Goal: Task Accomplishment & Management: Manage account settings

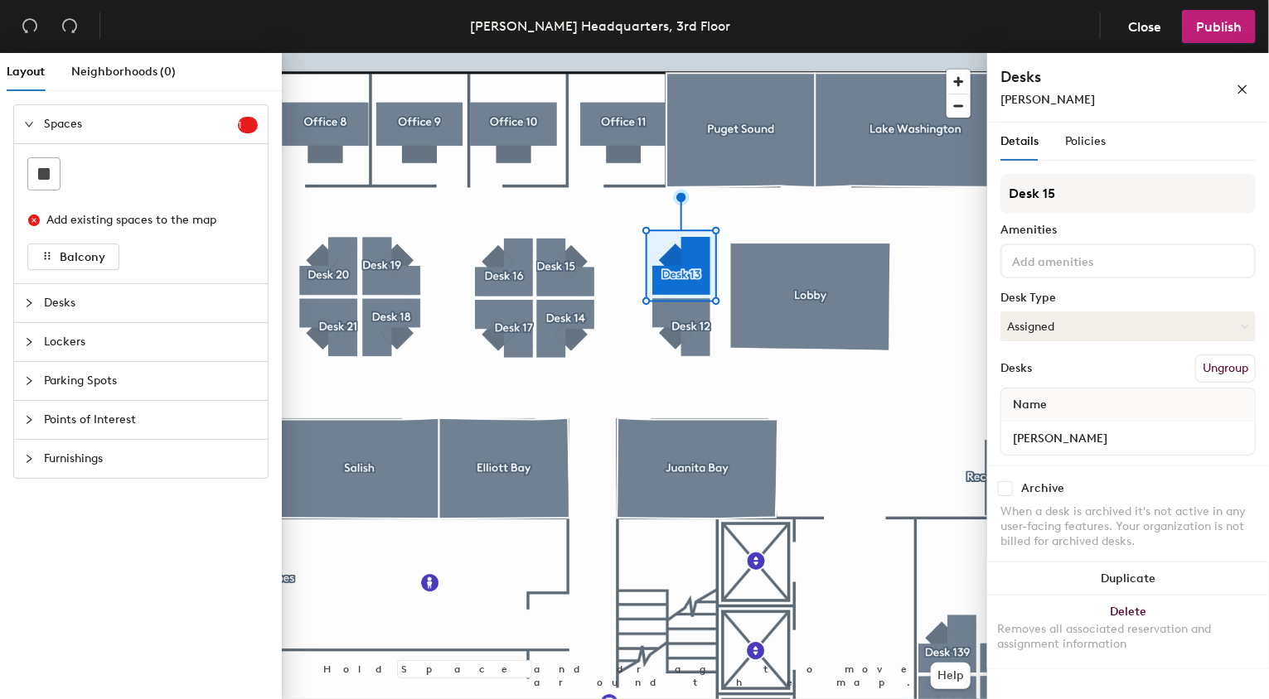
click at [699, 53] on div at bounding box center [634, 53] width 705 height 0
click at [1081, 143] on span "Policies" at bounding box center [1085, 141] width 41 height 14
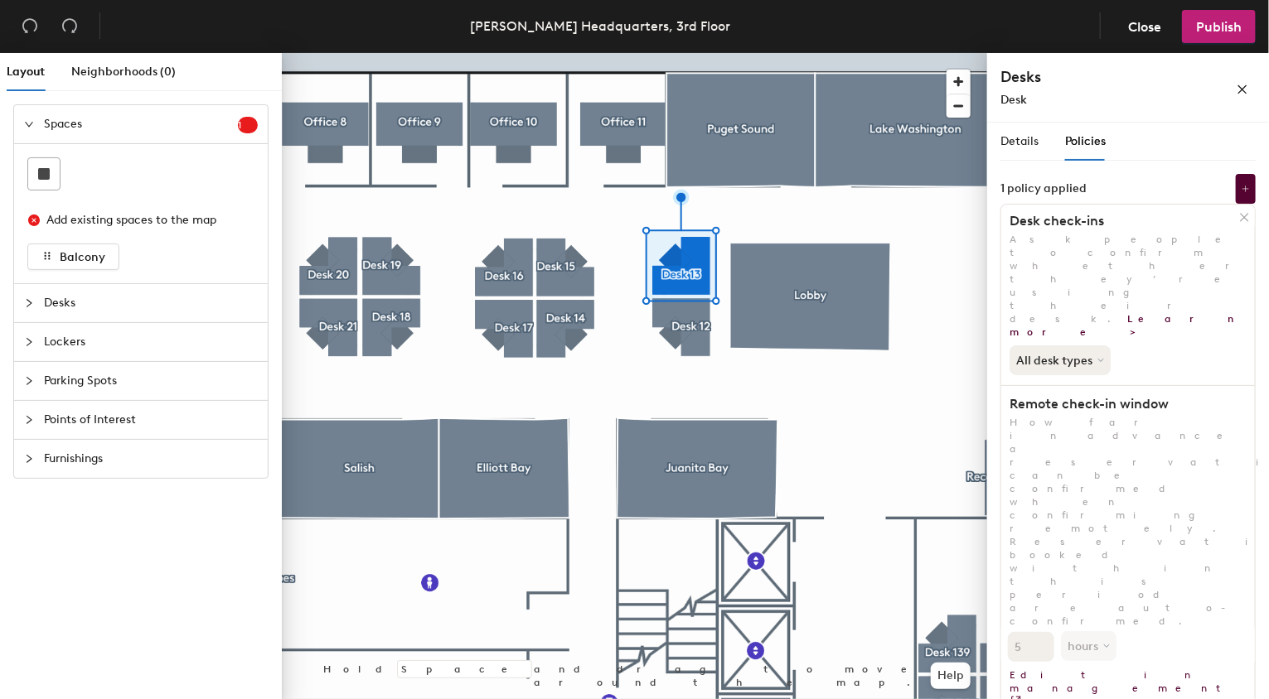
click at [689, 53] on div at bounding box center [634, 53] width 705 height 0
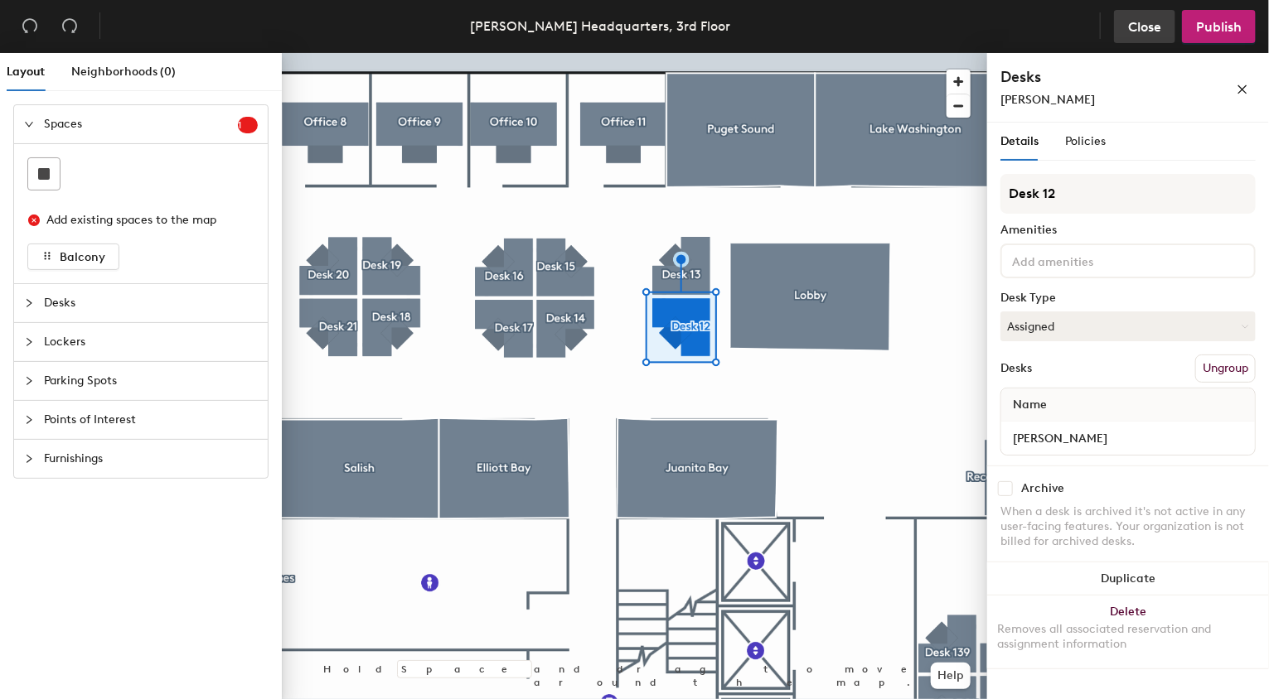
click at [1145, 24] on span "Close" at bounding box center [1144, 27] width 33 height 16
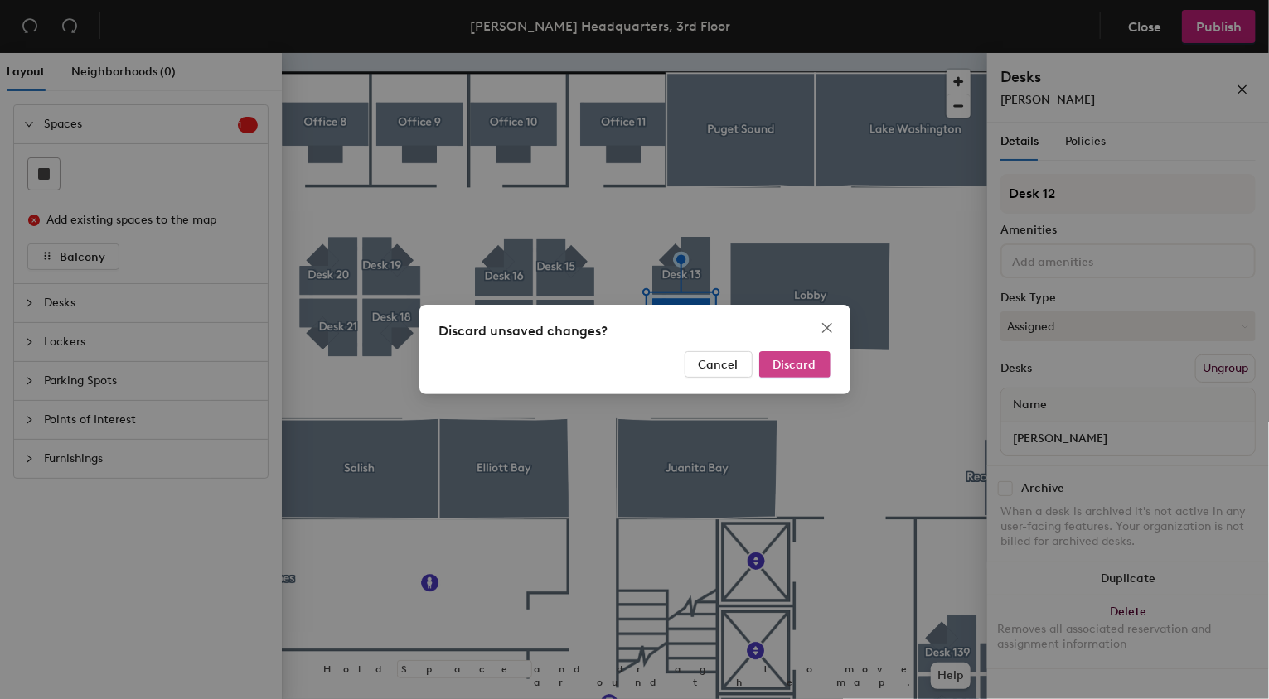
click at [807, 362] on span "Discard" at bounding box center [794, 365] width 43 height 14
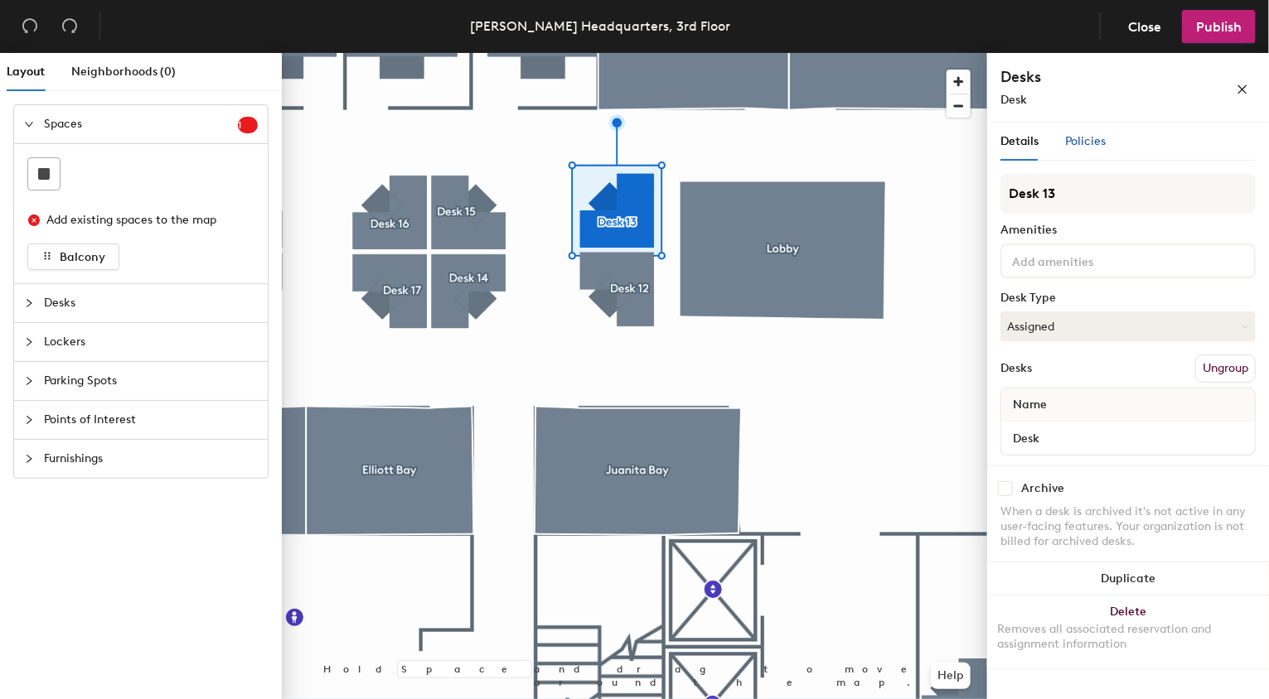
click at [1086, 136] on span "Policies" at bounding box center [1085, 141] width 41 height 14
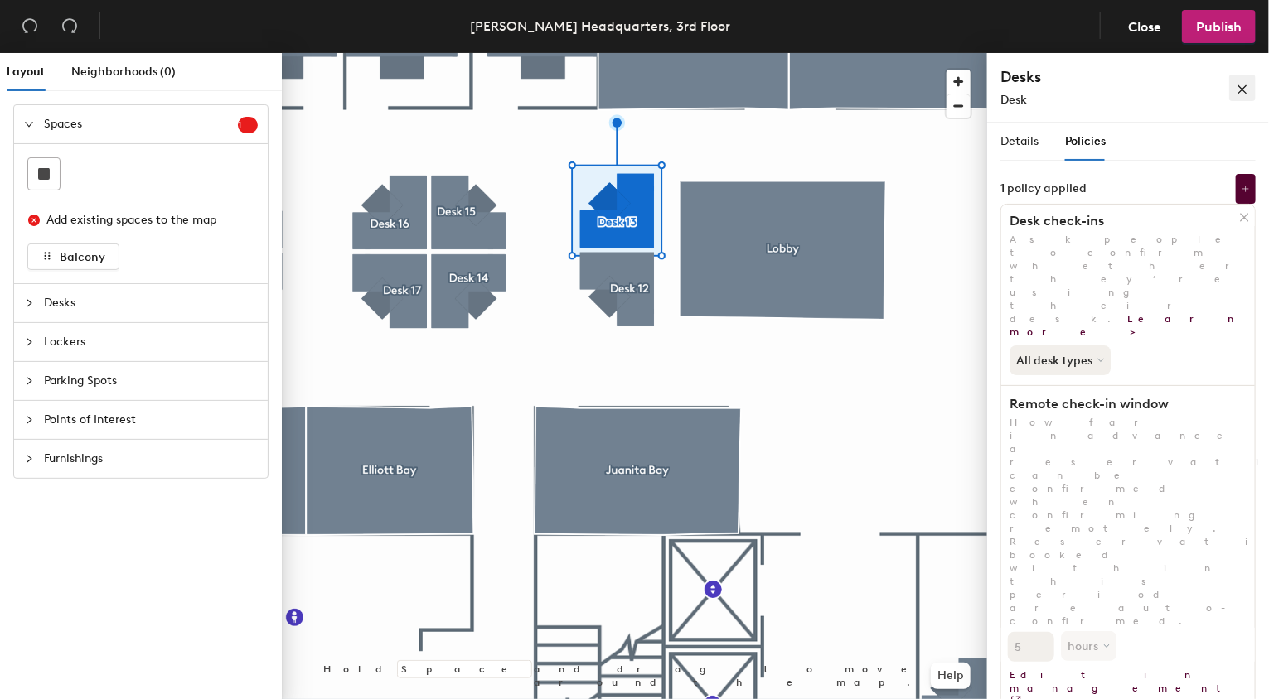
click at [1244, 86] on icon "close" at bounding box center [1242, 90] width 12 height 12
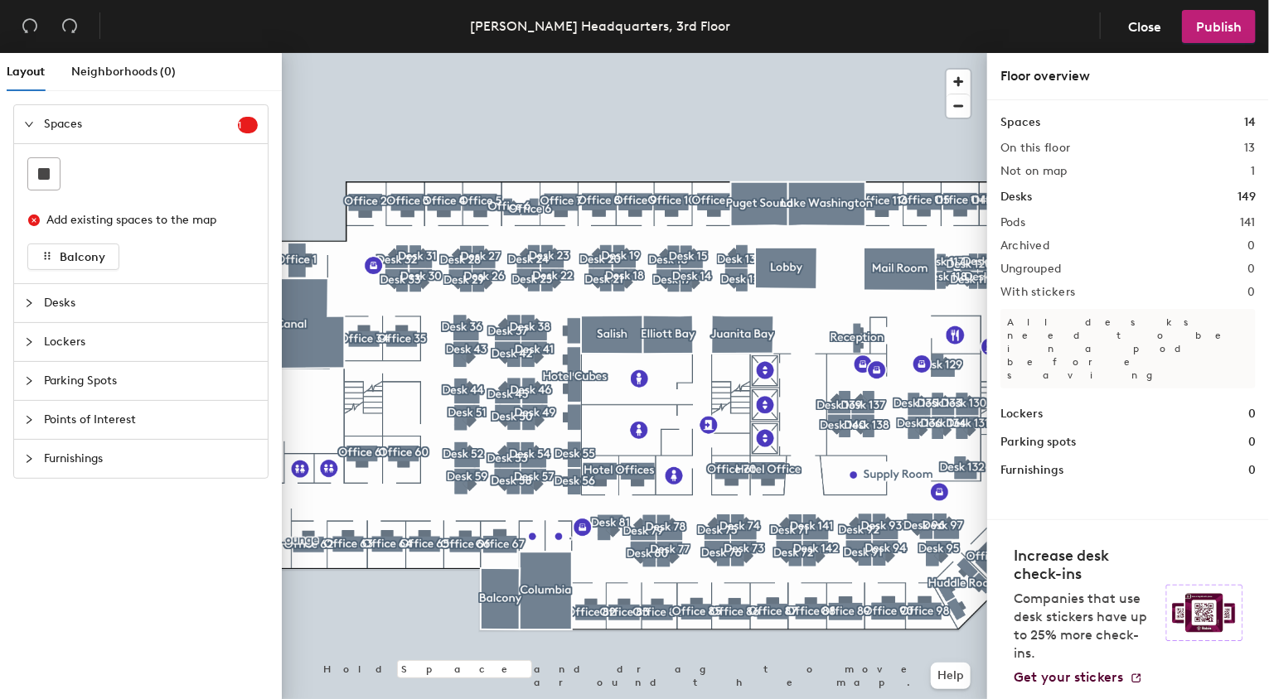
click at [362, 53] on div at bounding box center [634, 53] width 705 height 0
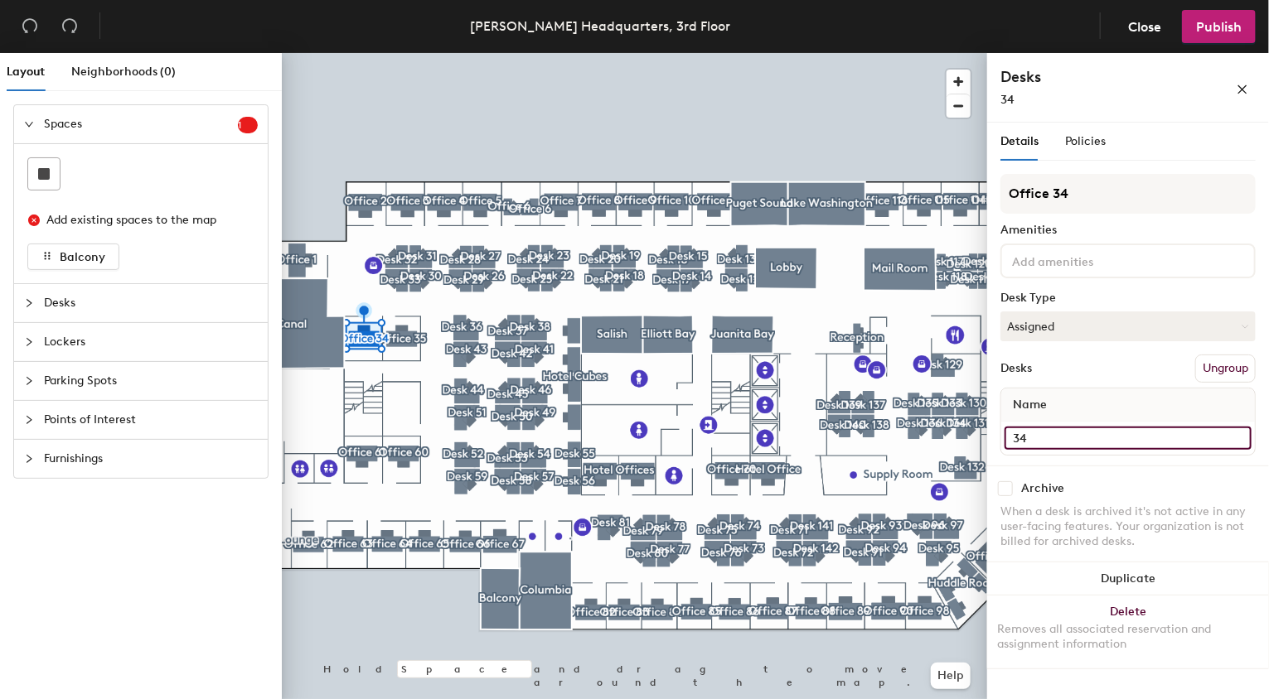
click at [1067, 437] on input "34" at bounding box center [1127, 438] width 247 height 23
click at [1069, 438] on input "34" at bounding box center [1127, 438] width 247 height 23
type input "Ali Swanson"
click at [1239, 474] on div "Archive When a desk is archived it's not active in any user-facing features. Yo…" at bounding box center [1128, 518] width 282 height 104
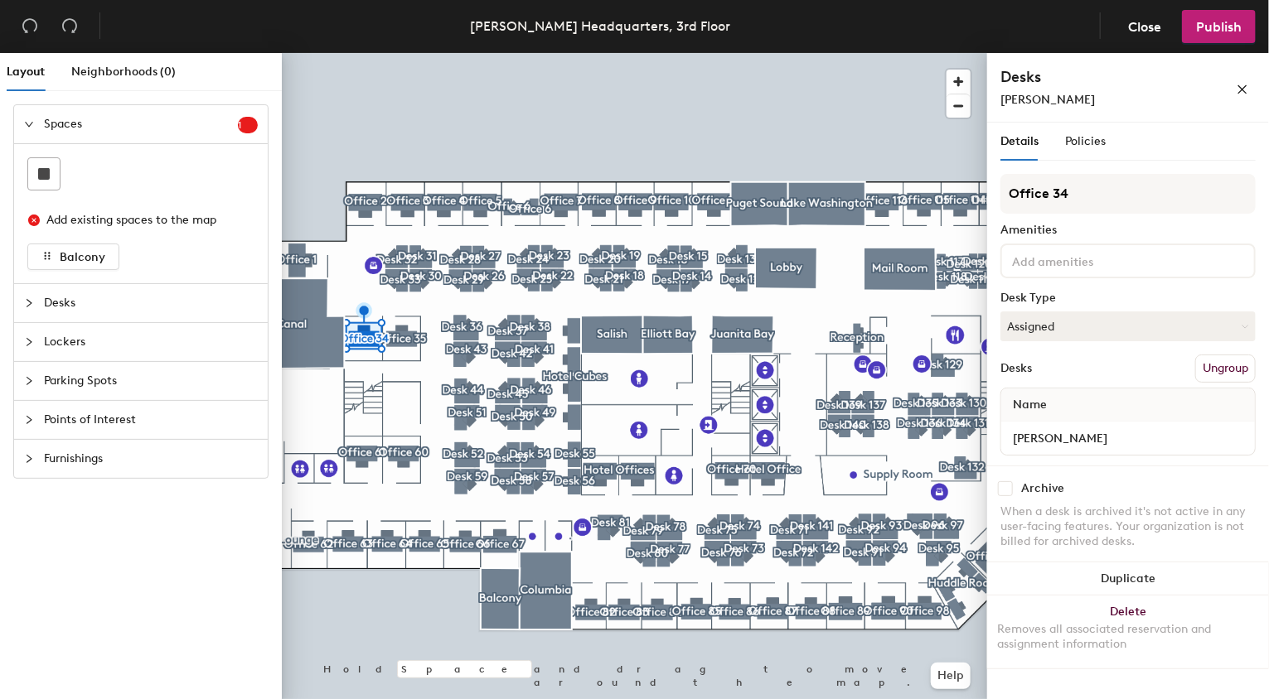
click at [1098, 367] on div "Desks Ungroup" at bounding box center [1127, 369] width 255 height 28
click at [1074, 435] on input "Ali Swanson" at bounding box center [1127, 438] width 247 height 23
click at [1104, 435] on input "Ali Swanson" at bounding box center [1127, 438] width 247 height 23
click at [1115, 428] on input "Ali Swanson" at bounding box center [1127, 438] width 247 height 23
click at [1112, 439] on input "Ali Swanson" at bounding box center [1127, 438] width 247 height 23
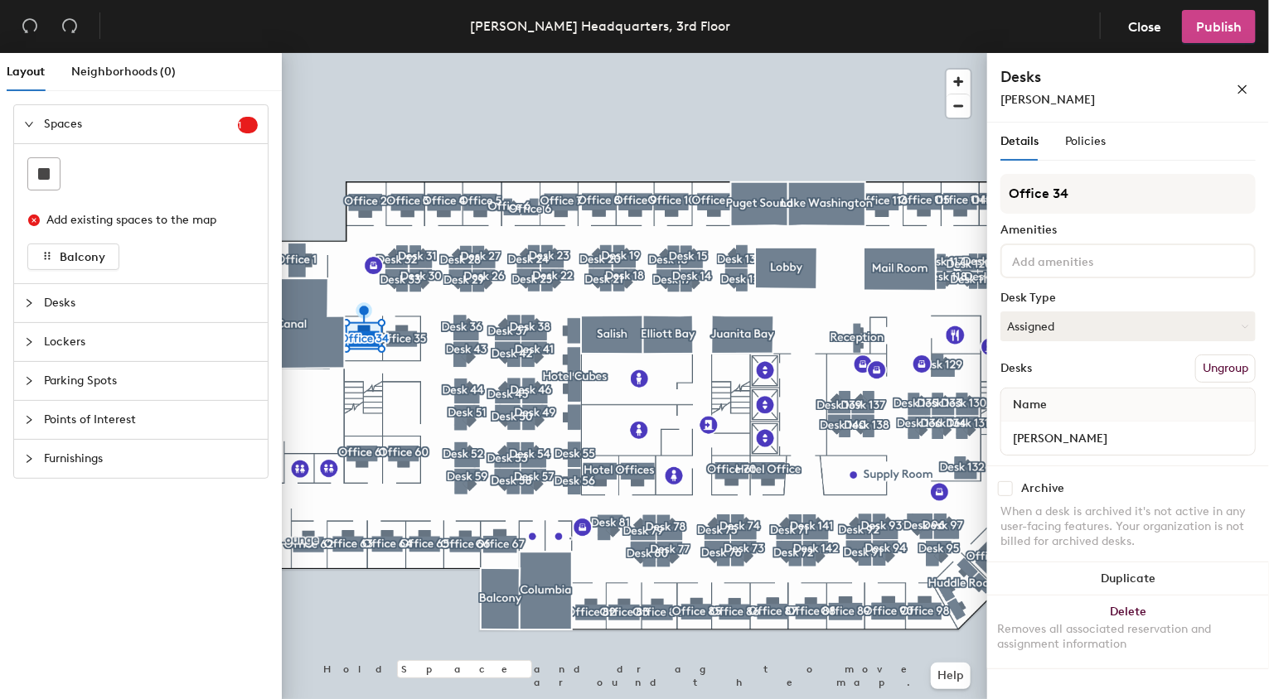
click at [1223, 24] on span "Publish" at bounding box center [1219, 27] width 46 height 16
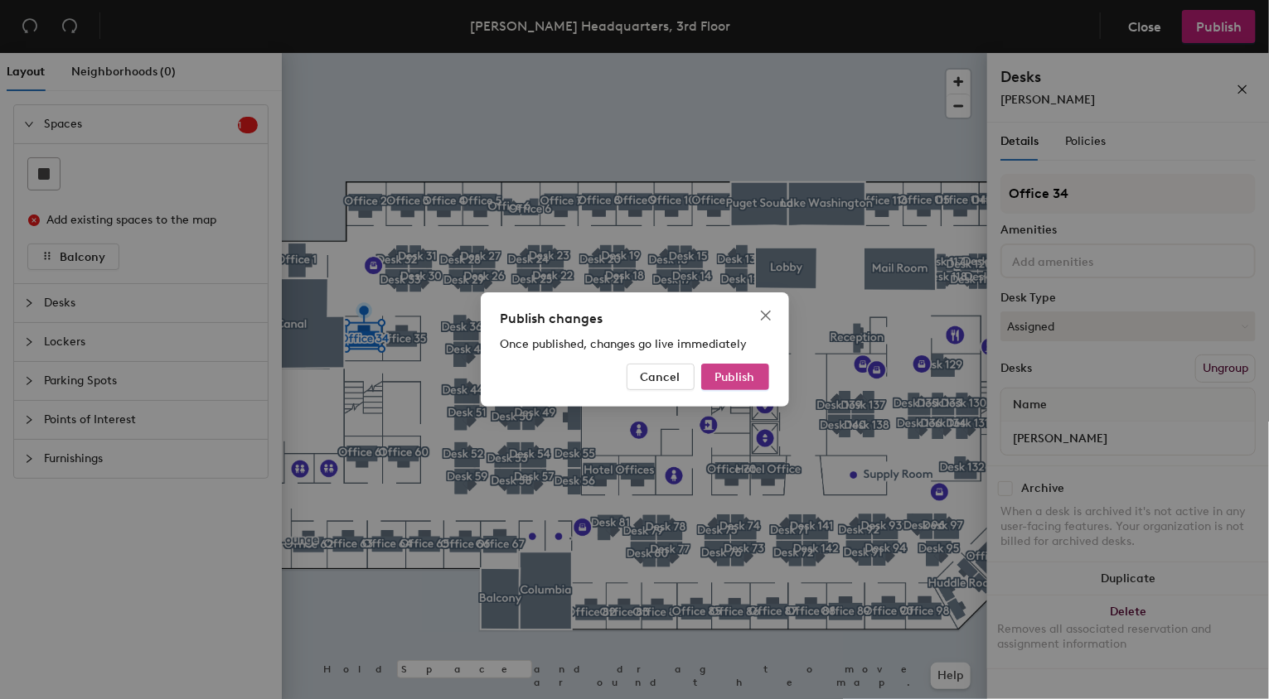
click at [747, 374] on span "Publish" at bounding box center [735, 377] width 40 height 14
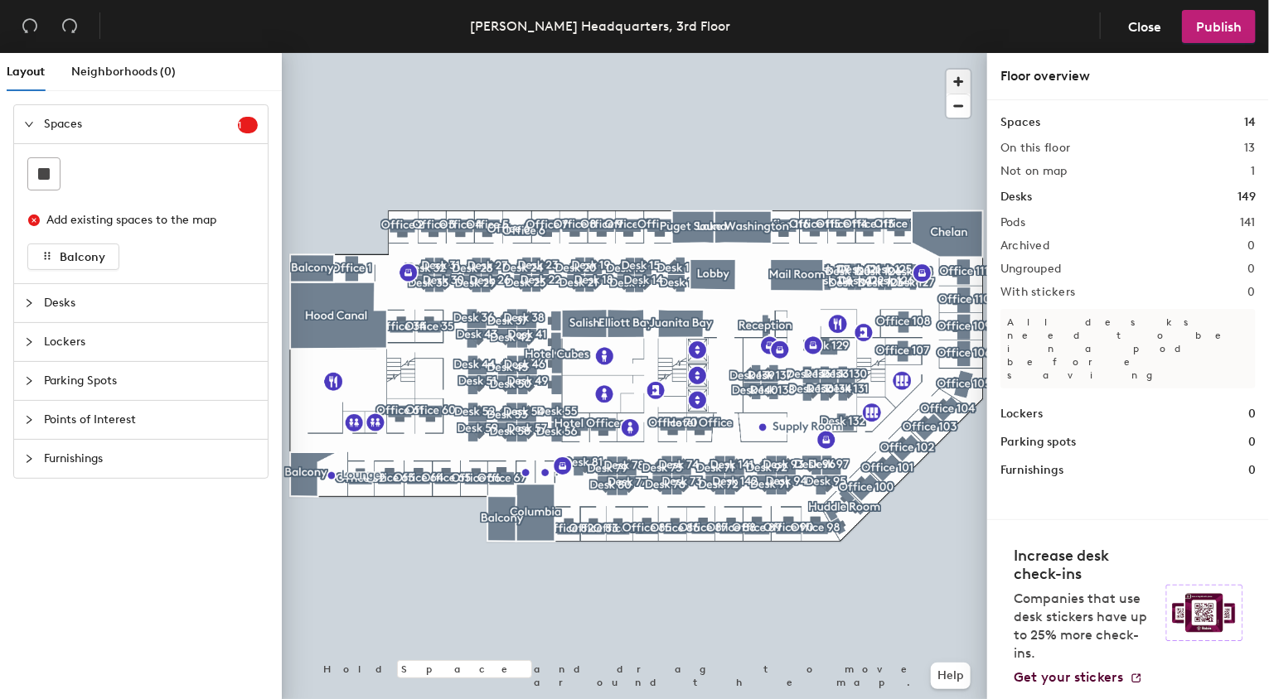
click at [959, 79] on span "button" at bounding box center [958, 82] width 24 height 24
click at [961, 106] on span "button" at bounding box center [958, 105] width 24 height 23
click at [961, 107] on span "button" at bounding box center [958, 105] width 24 height 23
click at [957, 108] on span "button" at bounding box center [958, 105] width 24 height 23
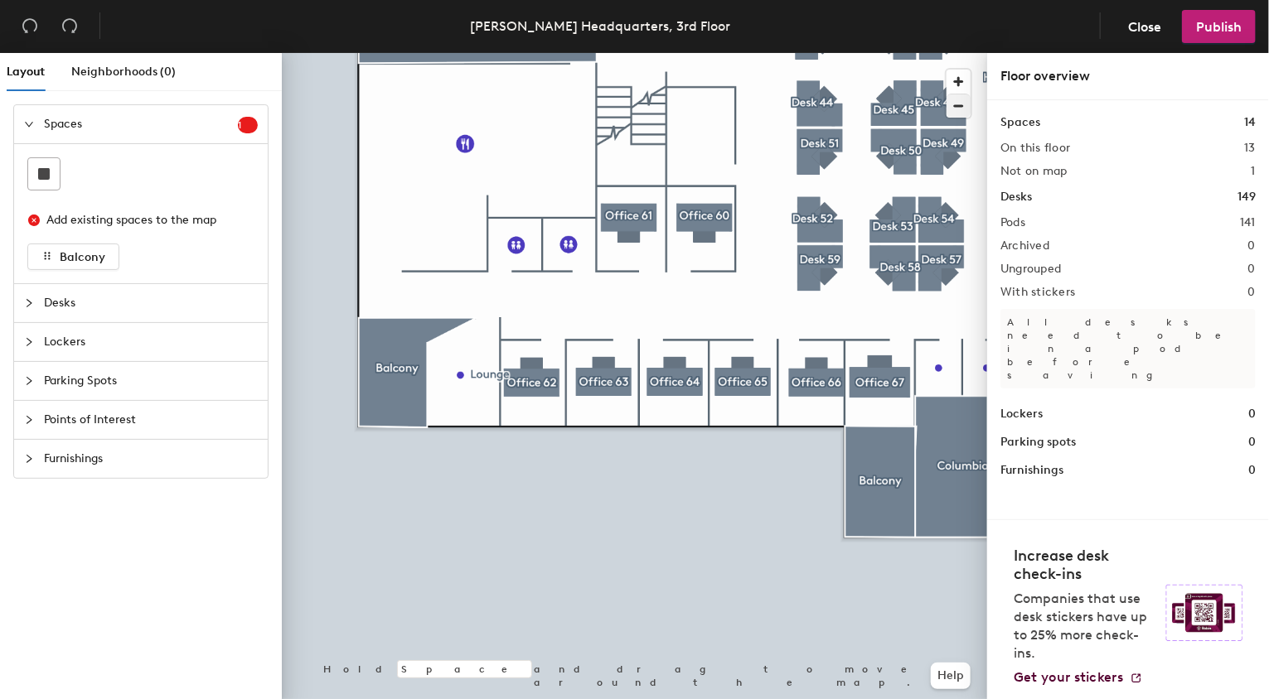
click at [691, 53] on div at bounding box center [634, 53] width 705 height 0
click at [717, 53] on div at bounding box center [634, 53] width 705 height 0
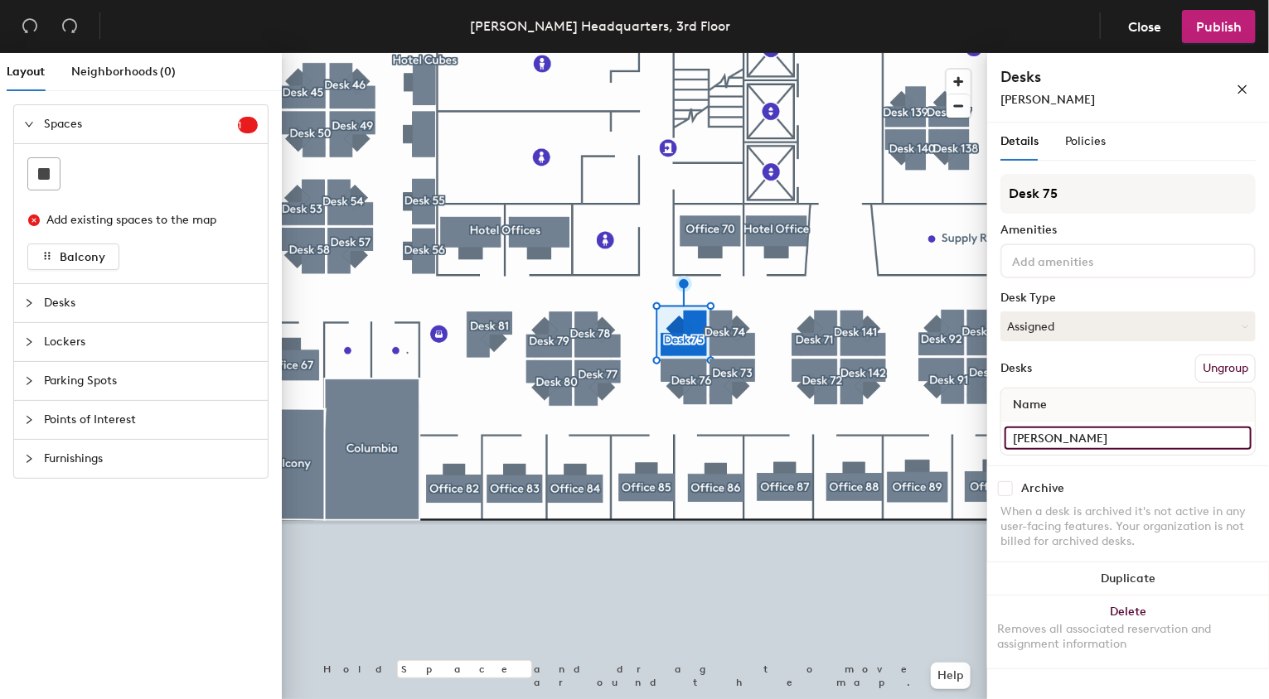
click at [1081, 427] on input "Jack Bryan" at bounding box center [1127, 438] width 247 height 23
click at [1081, 429] on input "Jack Bryan" at bounding box center [1127, 438] width 247 height 23
drag, startPoint x: 1088, startPoint y: 434, endPoint x: 1005, endPoint y: 457, distance: 86.1
click at [1008, 433] on input "John Orth" at bounding box center [1127, 438] width 247 height 23
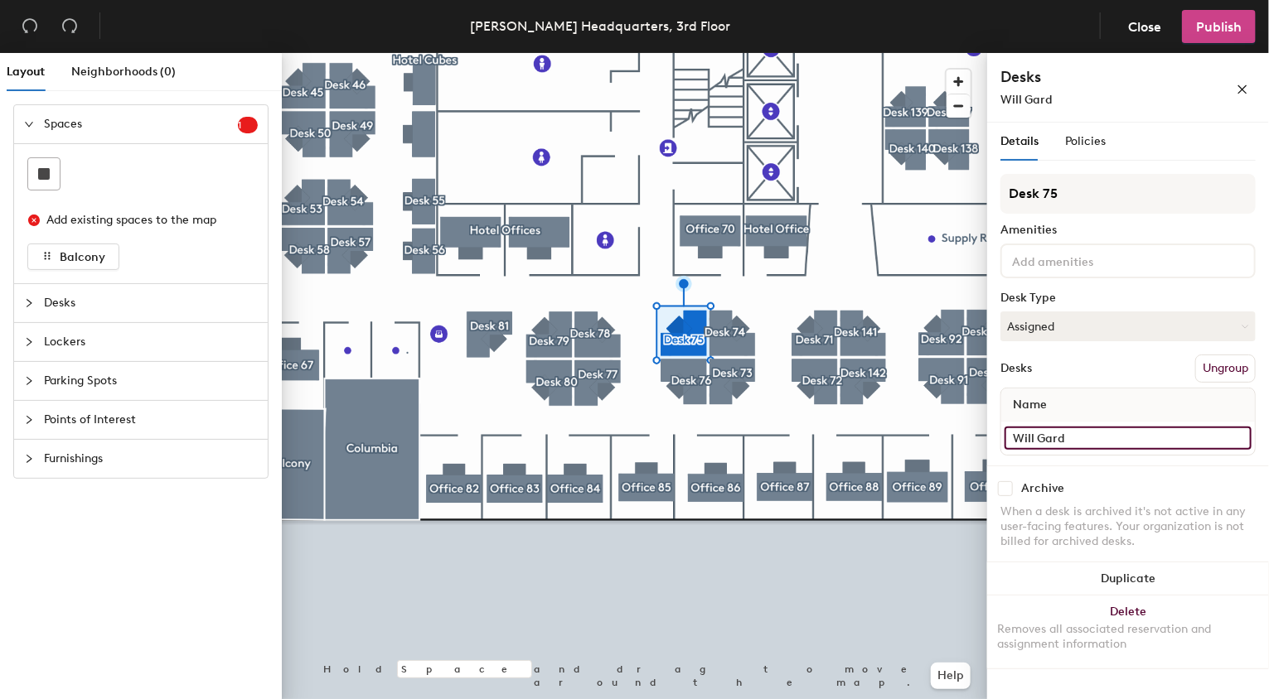
type input "Will Gard"
click at [1208, 25] on span "Publish" at bounding box center [1219, 27] width 46 height 16
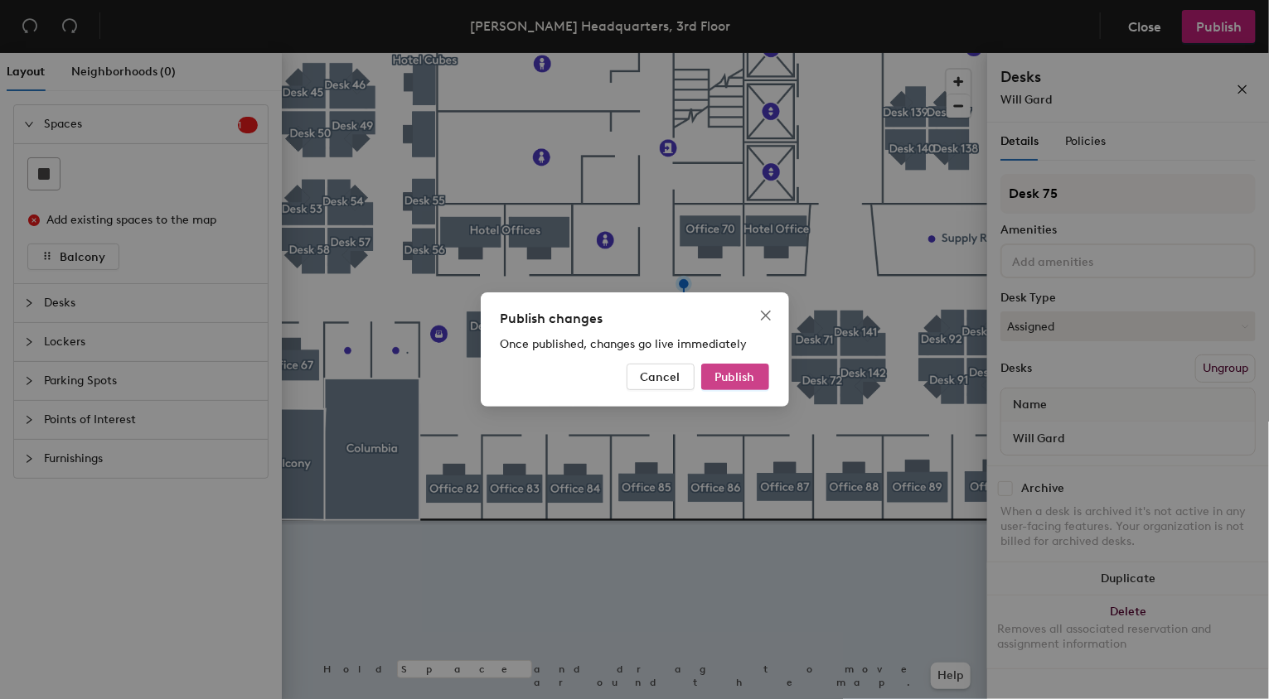
click at [728, 375] on span "Publish" at bounding box center [735, 377] width 40 height 14
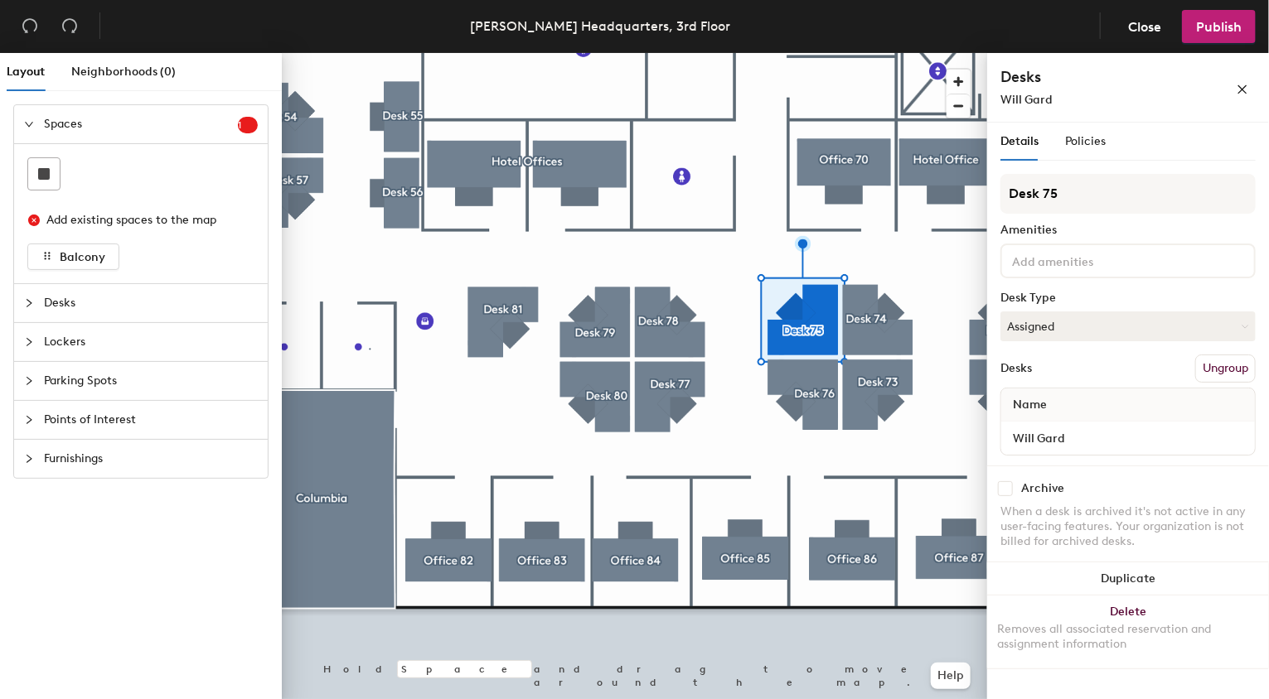
click at [763, 53] on div at bounding box center [634, 53] width 705 height 0
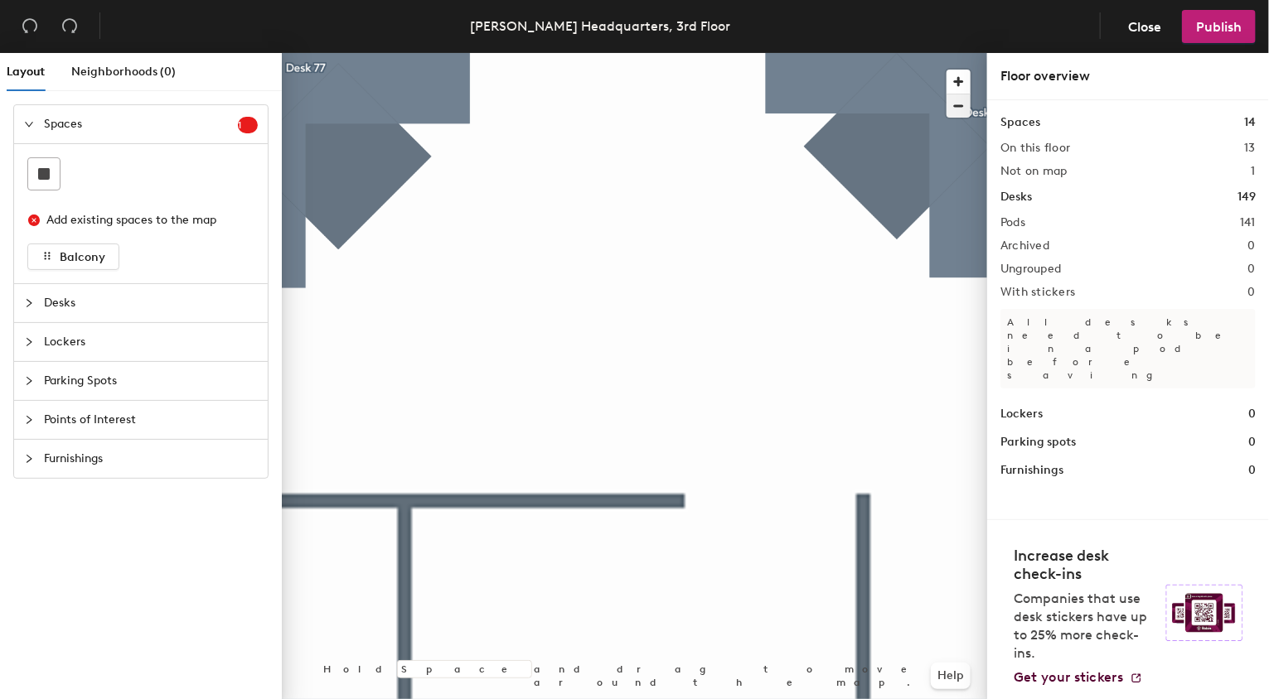
click at [960, 109] on span "button" at bounding box center [958, 105] width 24 height 23
click at [960, 105] on span "button" at bounding box center [958, 105] width 24 height 23
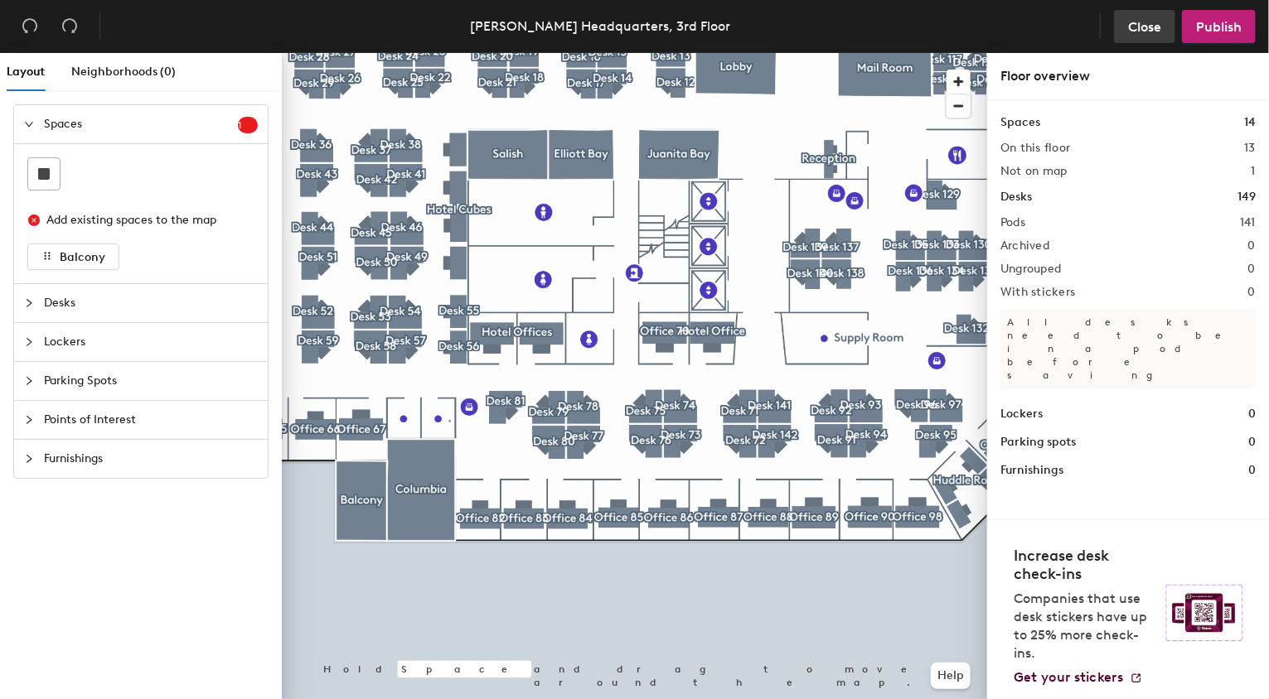
click at [1145, 27] on span "Close" at bounding box center [1144, 27] width 33 height 16
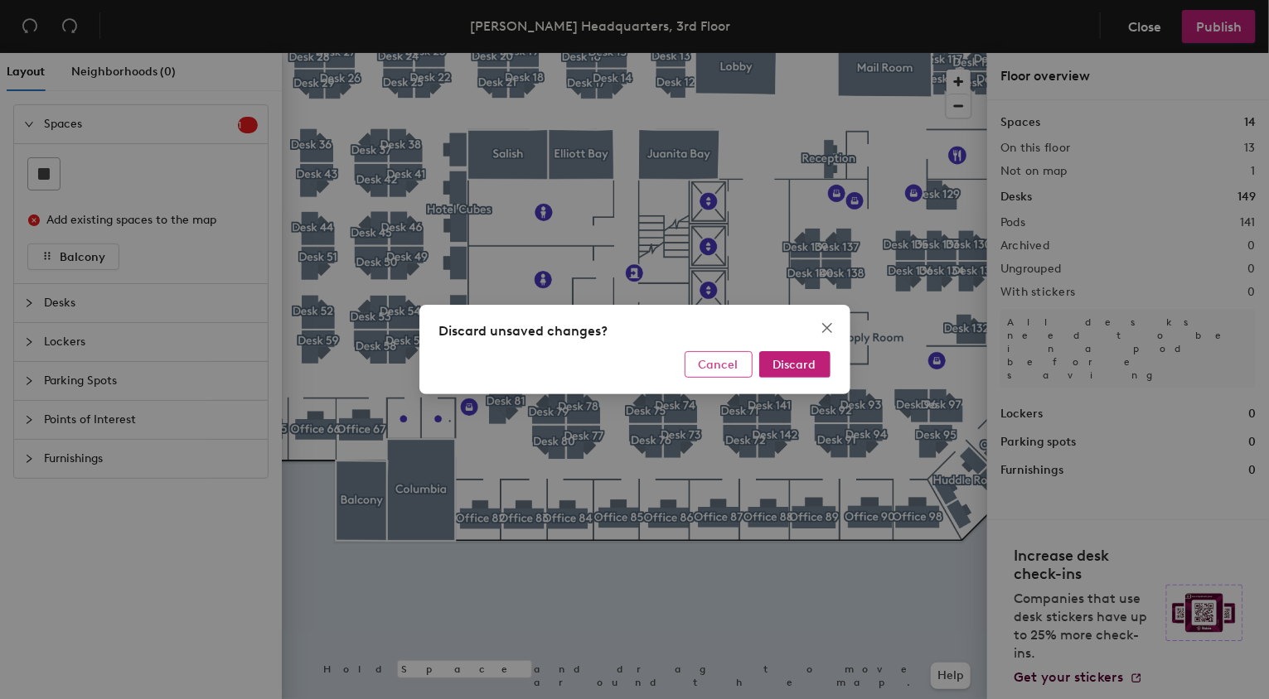
click at [718, 361] on span "Cancel" at bounding box center [719, 365] width 40 height 14
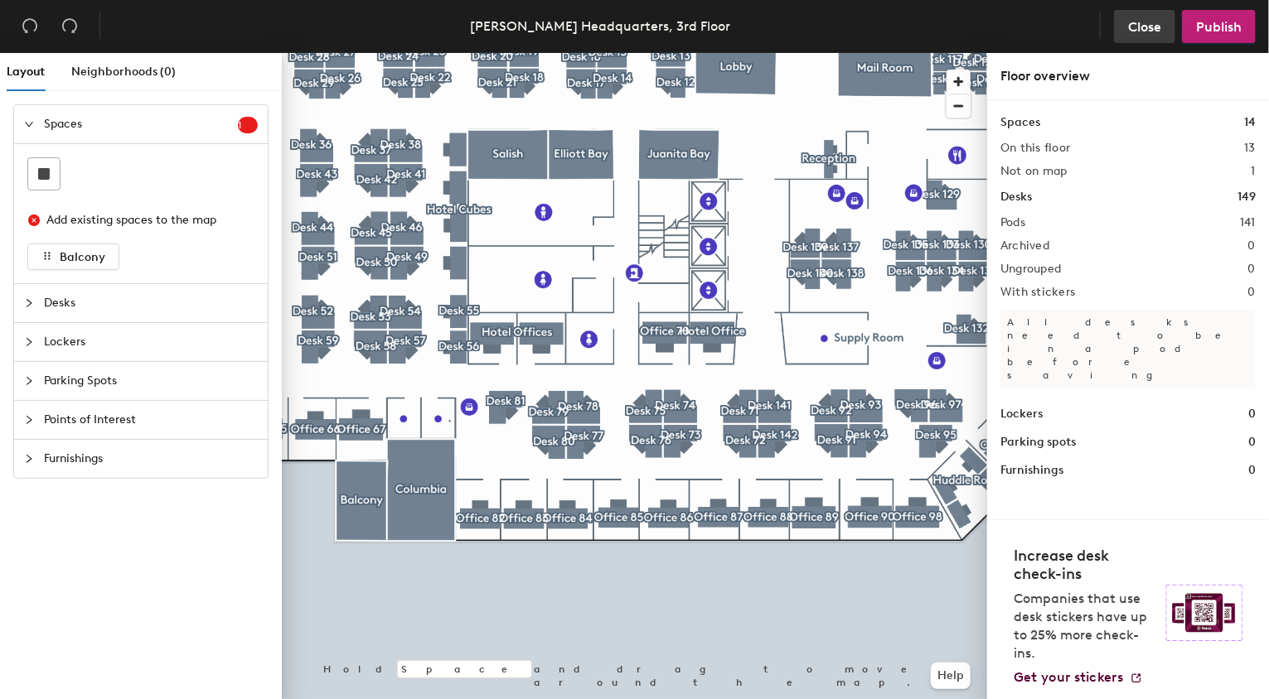
click at [1156, 24] on span "Close" at bounding box center [1144, 27] width 33 height 16
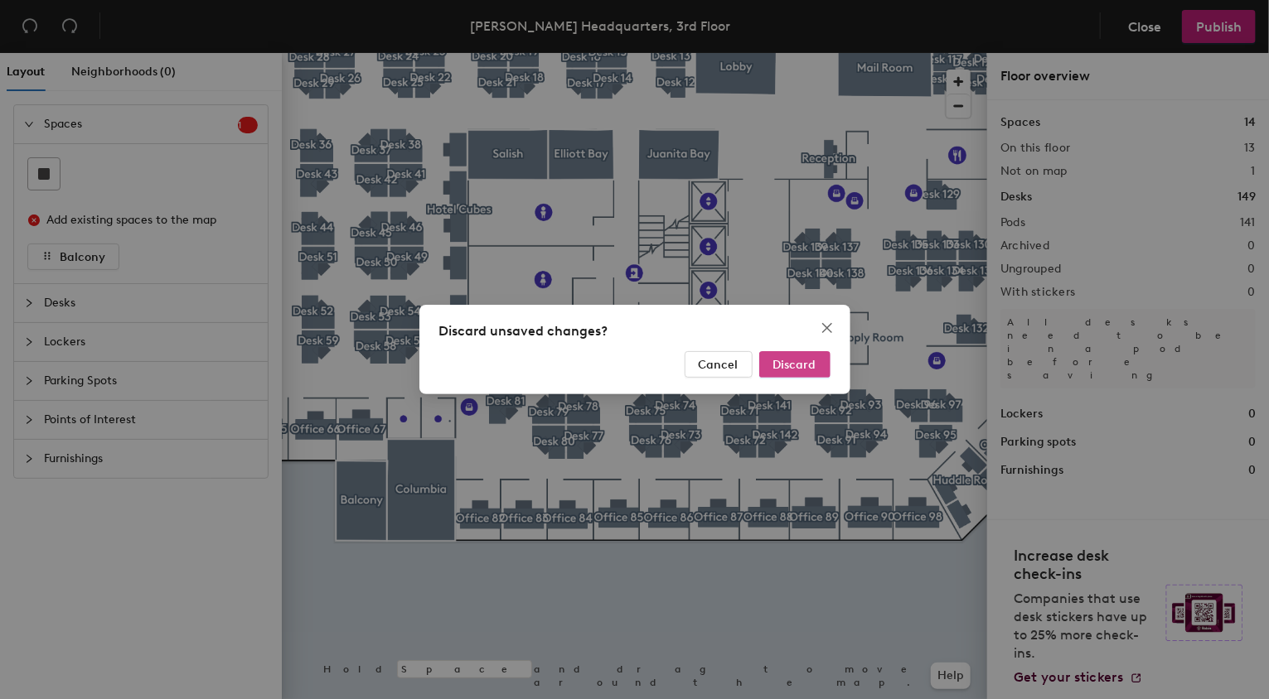
click at [814, 360] on span "Discard" at bounding box center [794, 365] width 43 height 14
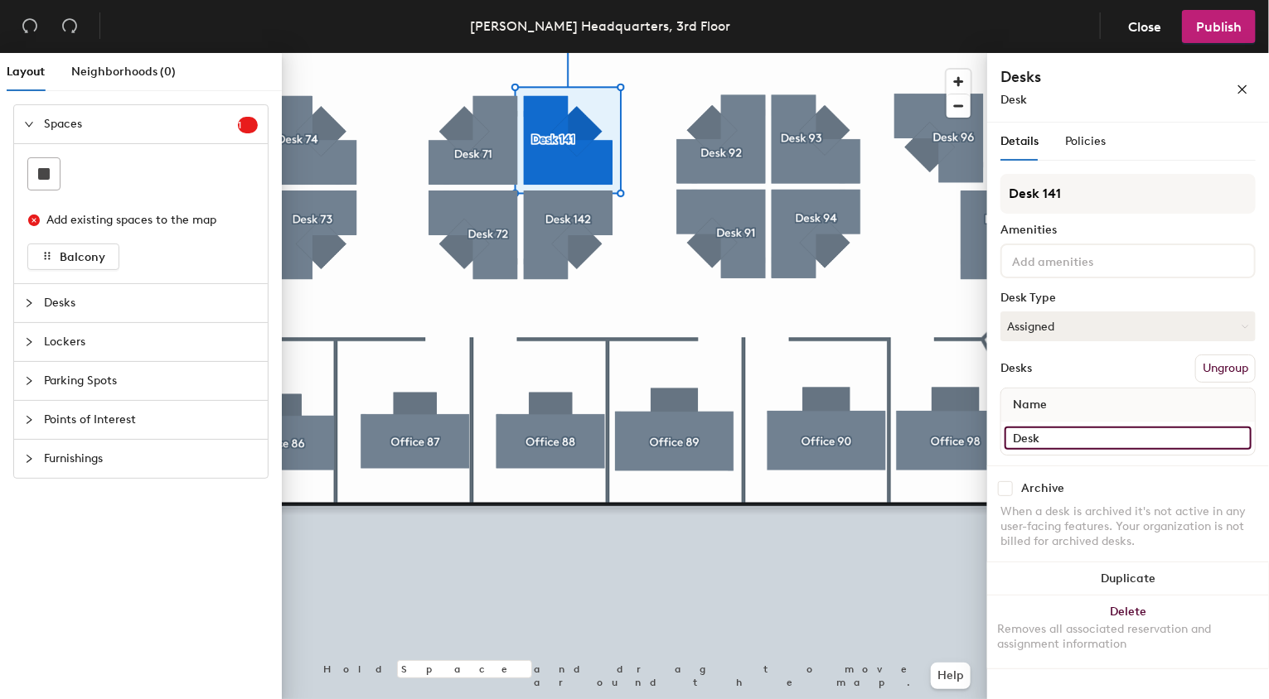
click at [1088, 438] on input "Desk" at bounding box center [1127, 438] width 247 height 23
click at [1091, 439] on input "Desk" at bounding box center [1127, 438] width 247 height 23
click at [1092, 440] on input "Desk" at bounding box center [1127, 438] width 247 height 23
type input "[PERSON_NAME]"
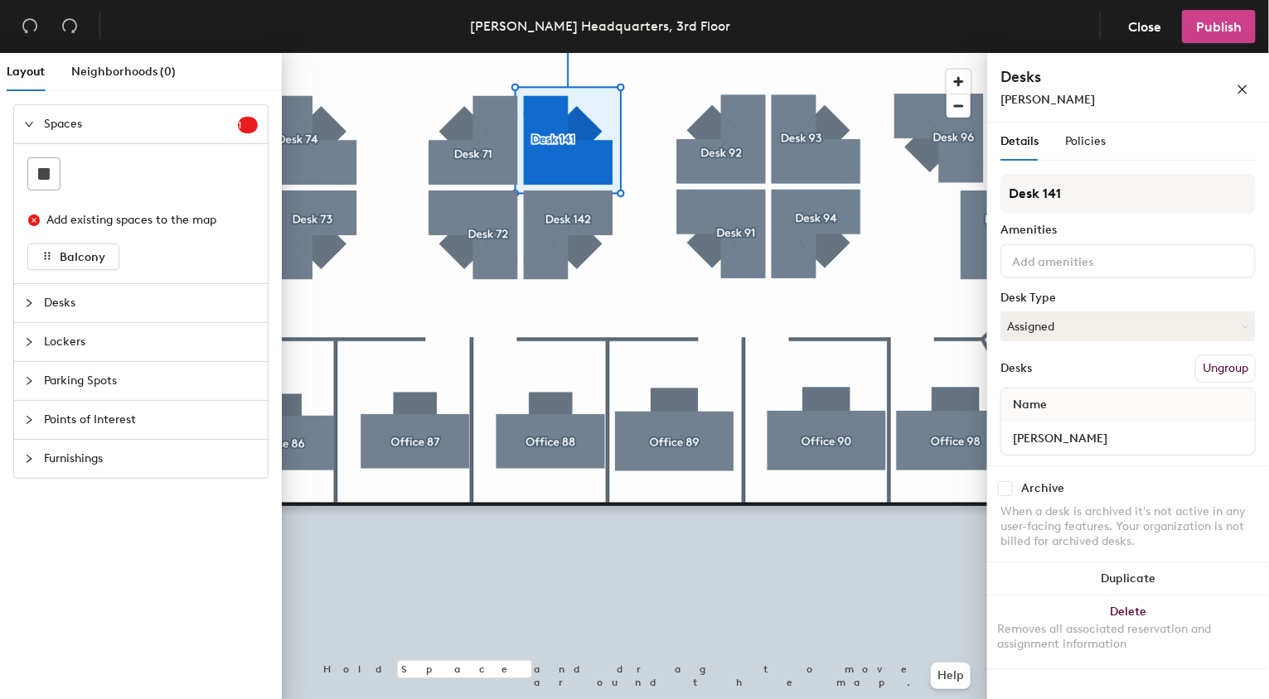
click at [1224, 24] on span "Publish" at bounding box center [1219, 27] width 46 height 16
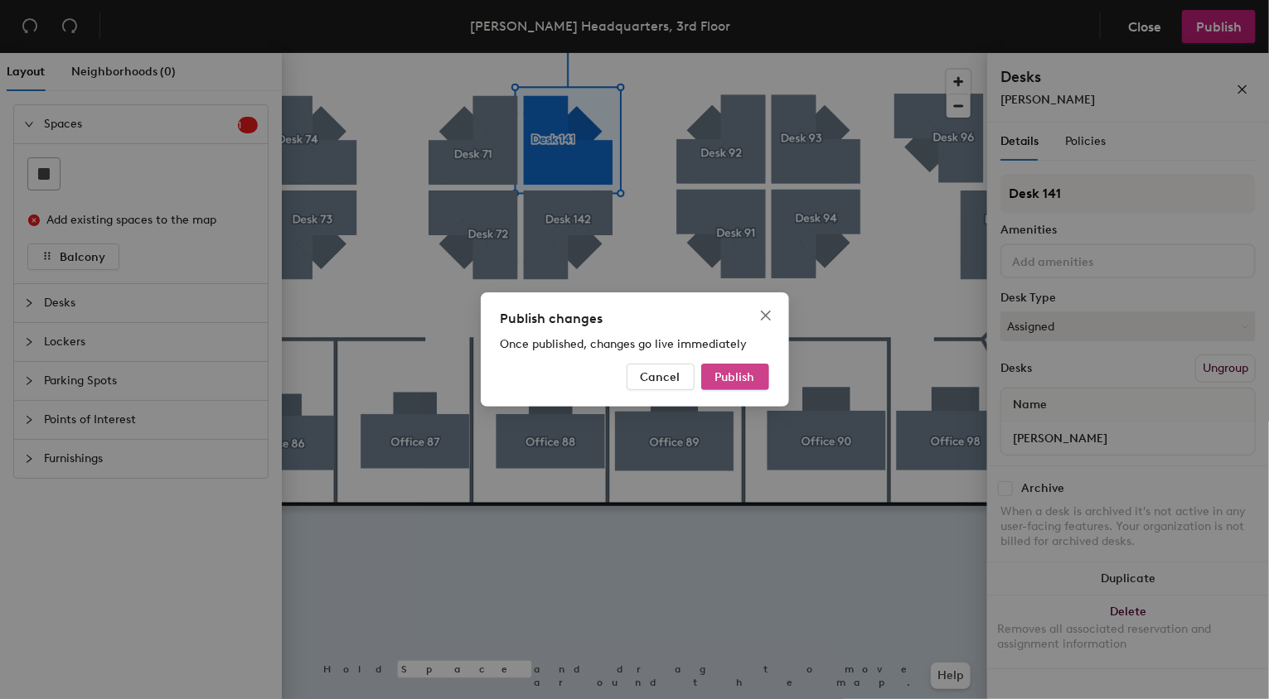
click at [728, 372] on span "Publish" at bounding box center [735, 377] width 40 height 14
